Goal: Task Accomplishment & Management: Use online tool/utility

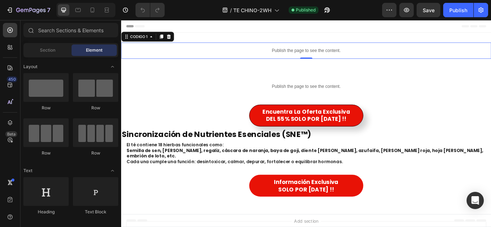
click at [359, 60] on div "Publish the page to see the content." at bounding box center [336, 55] width 431 height 19
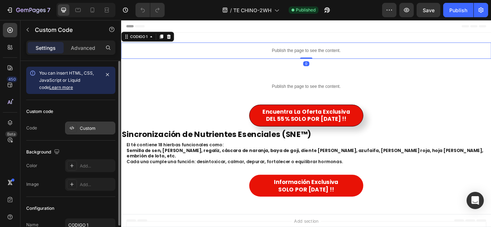
click at [94, 131] on div "Custom" at bounding box center [97, 128] width 34 height 6
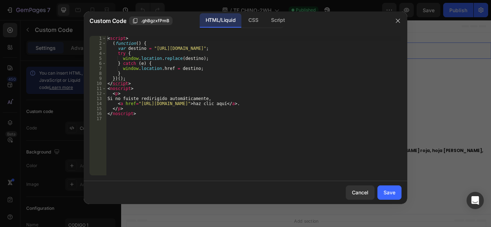
click at [173, 103] on div "< script > ( function ( ) { var destino = "https://tiendalion.store/products/te…" at bounding box center [253, 111] width 295 height 150
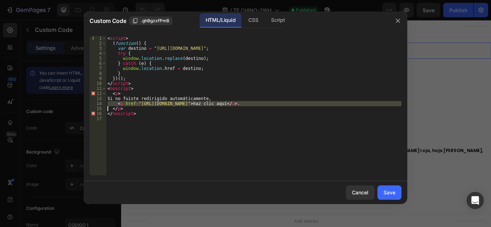
click at [173, 103] on div "< script > ( function ( ) { var destino = "https://tiendalion.store/products/te…" at bounding box center [253, 111] width 295 height 150
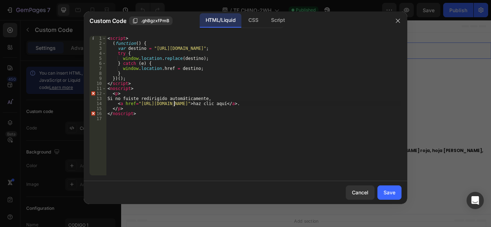
click at [173, 103] on div "< script > ( function ( ) { var destino = "https://tiendalion.store/products/te…" at bounding box center [253, 111] width 295 height 150
click at [180, 106] on div "< script > ( function ( ) { var destino = "https://tiendalion.store/products/te…" at bounding box center [253, 111] width 295 height 150
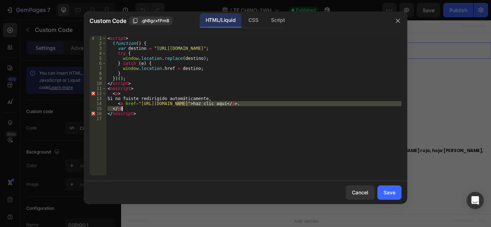
click at [180, 106] on div "< script > ( function ( ) { var destino = "https://tiendalion.store/products/te…" at bounding box center [253, 106] width 295 height 140
click at [180, 106] on div "< script > ( function ( ) { var destino = "https://tiendalion.store/products/te…" at bounding box center [253, 111] width 295 height 150
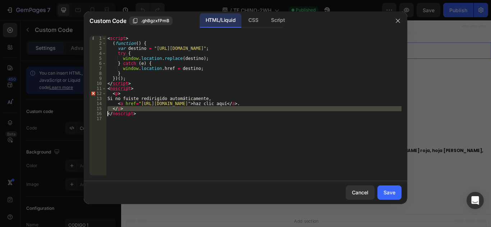
click at [180, 106] on div "< script > ( function ( ) { var destino = "https://tiendalion.store/products/te…" at bounding box center [253, 111] width 295 height 150
click at [180, 106] on div "< script > ( function ( ) { var destino = "https://tiendalion.store/products/te…" at bounding box center [253, 106] width 295 height 140
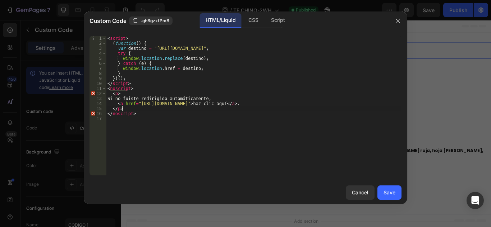
click at [180, 106] on div "< script > ( function ( ) { var destino = "https://tiendalion.store/products/te…" at bounding box center [253, 111] width 295 height 150
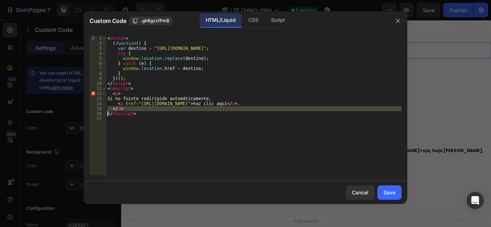
click at [180, 106] on div "< script > ( function ( ) { var destino = "https://tiendalion.store/products/te…" at bounding box center [253, 111] width 295 height 150
type textarea "</noscript>"
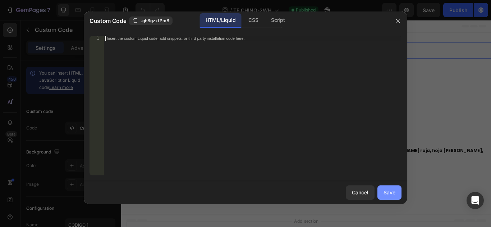
click at [389, 191] on div "Save" at bounding box center [389, 193] width 12 height 8
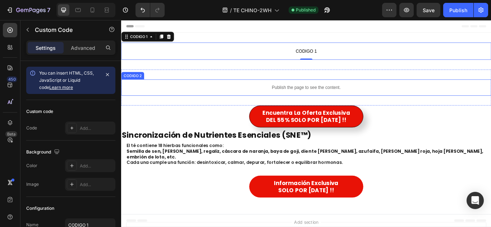
click at [350, 92] on div "Publish the page to see the content." at bounding box center [336, 98] width 431 height 19
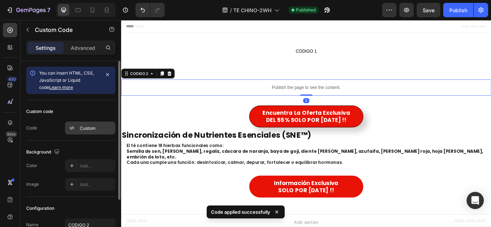
click at [93, 131] on div "Custom" at bounding box center [97, 128] width 34 height 6
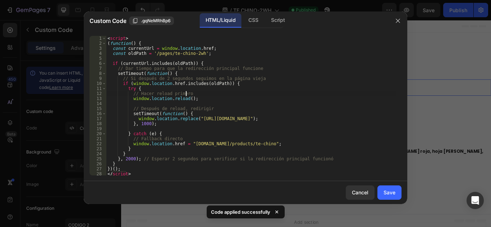
click at [226, 94] on div "< script > ( function ( ) { const currentUrl = window . location . href ; const…" at bounding box center [251, 111] width 290 height 150
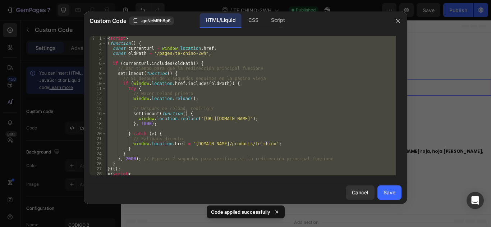
click at [226, 94] on div "< script > ( function ( ) { const currentUrl = window . location . href ; const…" at bounding box center [251, 111] width 290 height 150
type textarea "</script>"
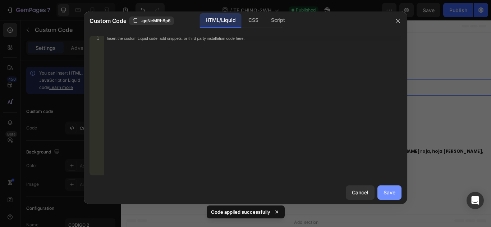
click at [396, 195] on button "Save" at bounding box center [389, 193] width 24 height 14
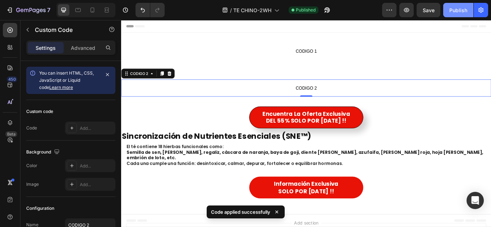
click at [463, 6] on div "Publish" at bounding box center [458, 10] width 18 height 8
